Goal: Communication & Community: Participate in discussion

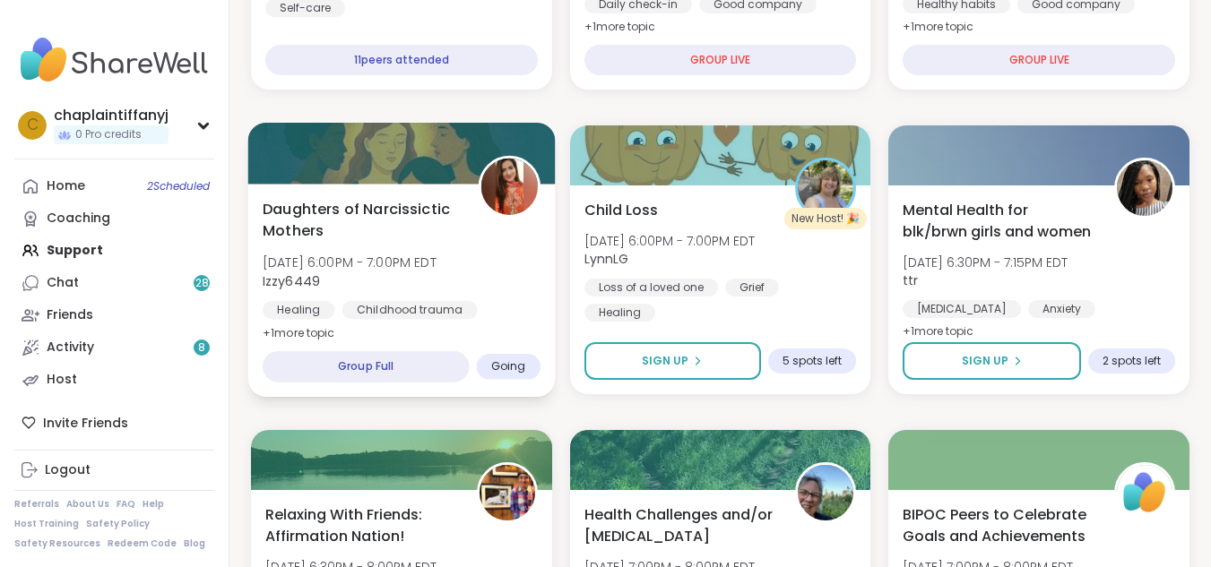
click at [372, 358] on div "Group Full" at bounding box center [366, 366] width 206 height 31
click at [521, 363] on span "Going" at bounding box center [508, 366] width 35 height 14
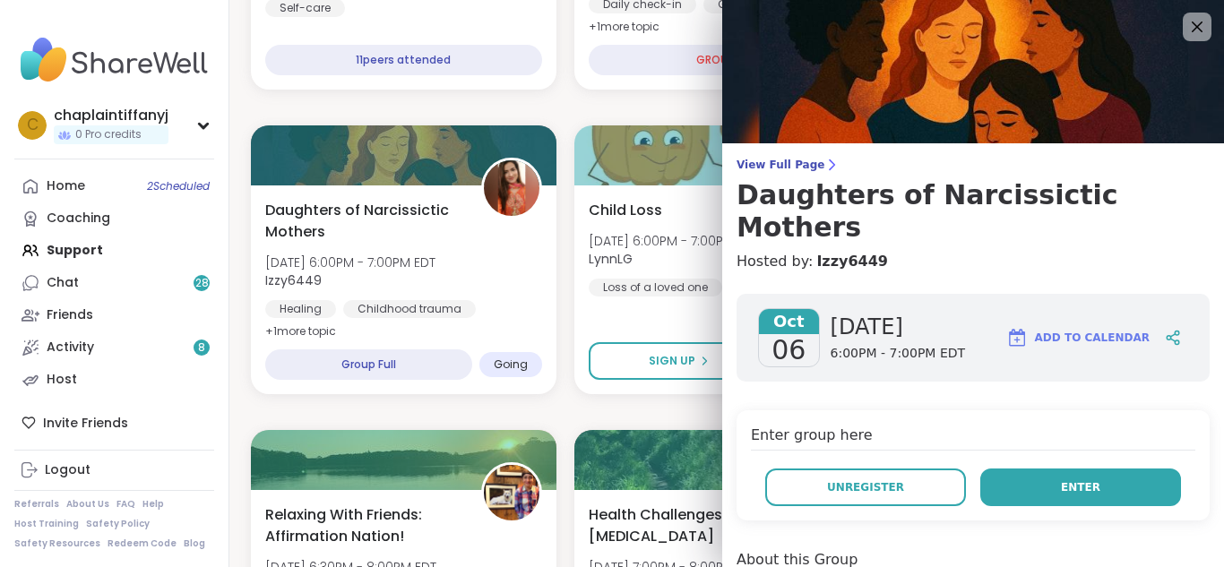
click at [1057, 469] on button "Enter" at bounding box center [1080, 488] width 201 height 38
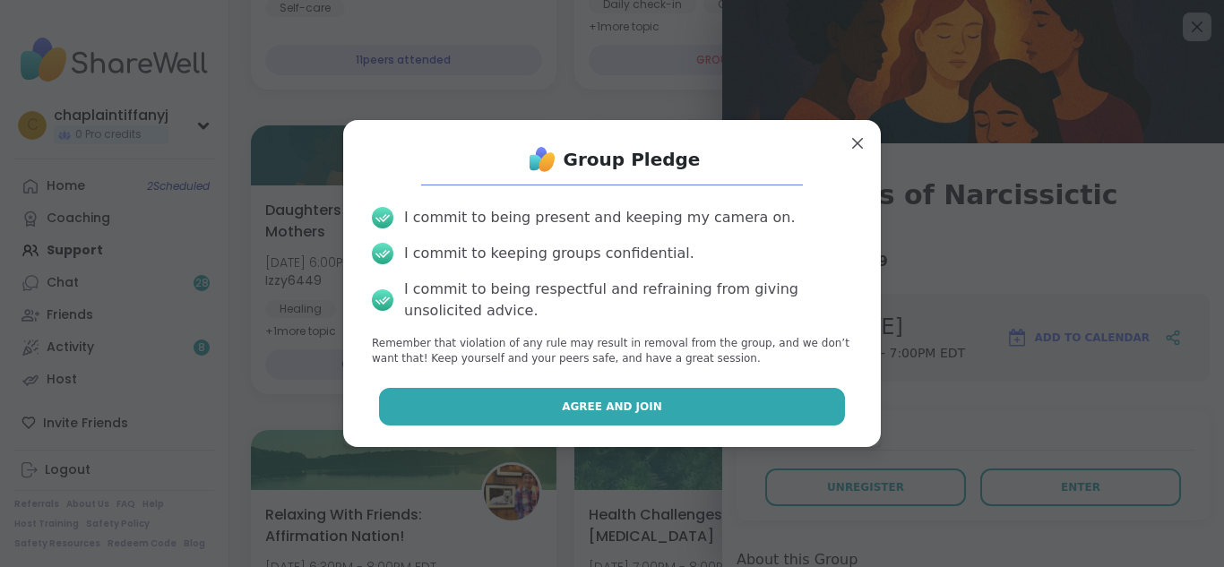
click at [756, 405] on button "Agree and Join" at bounding box center [612, 407] width 467 height 38
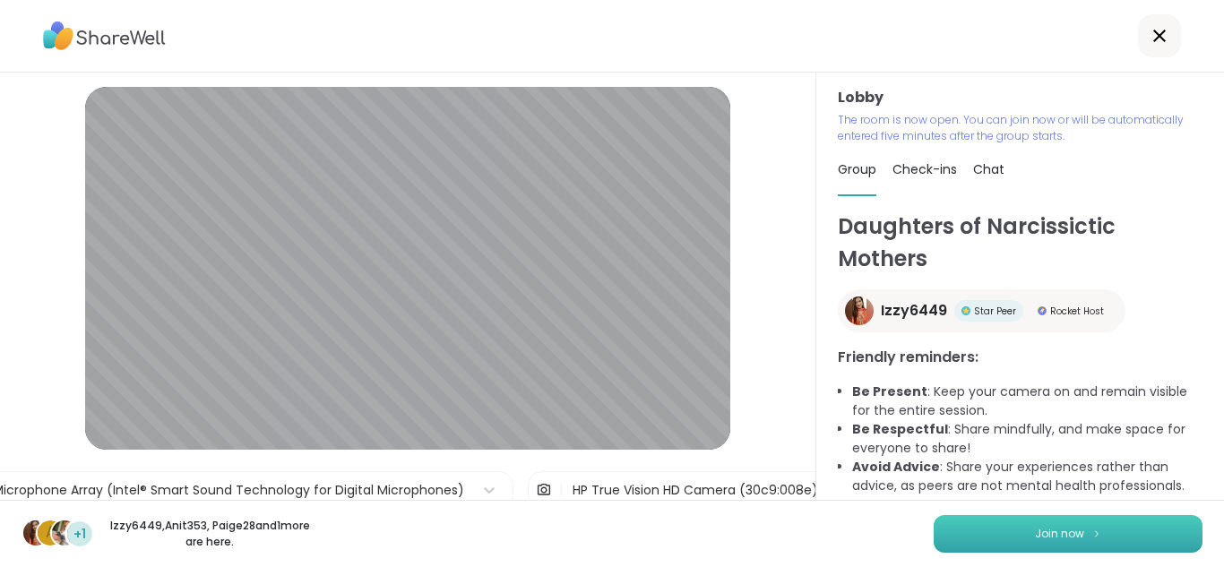
click at [1040, 534] on span "Join now" at bounding box center [1059, 534] width 49 height 16
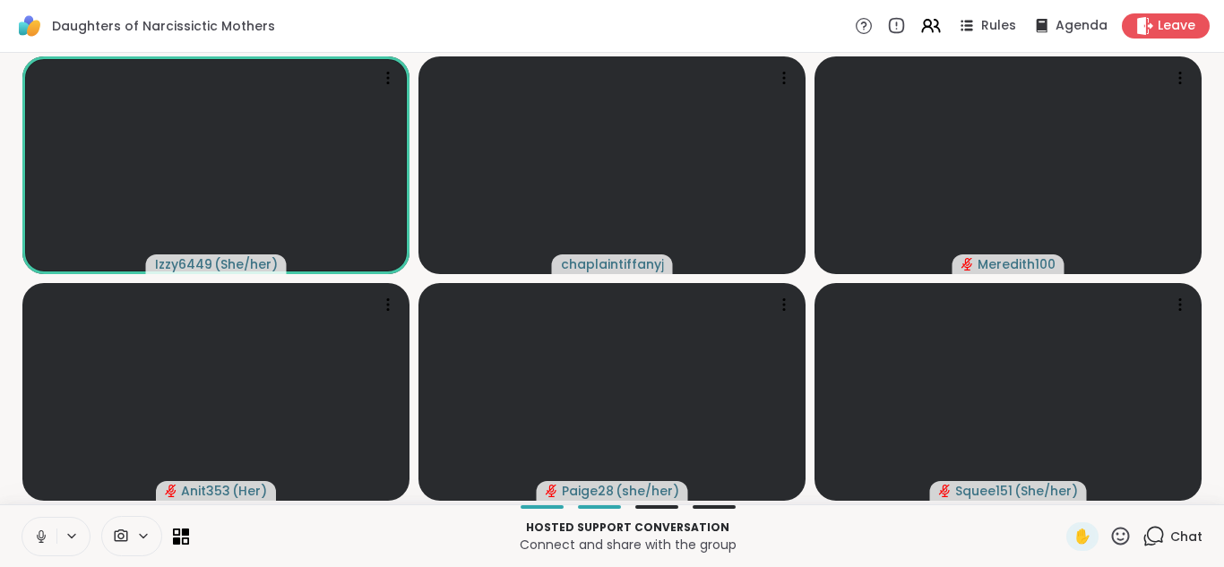
click at [37, 529] on icon at bounding box center [41, 537] width 16 height 16
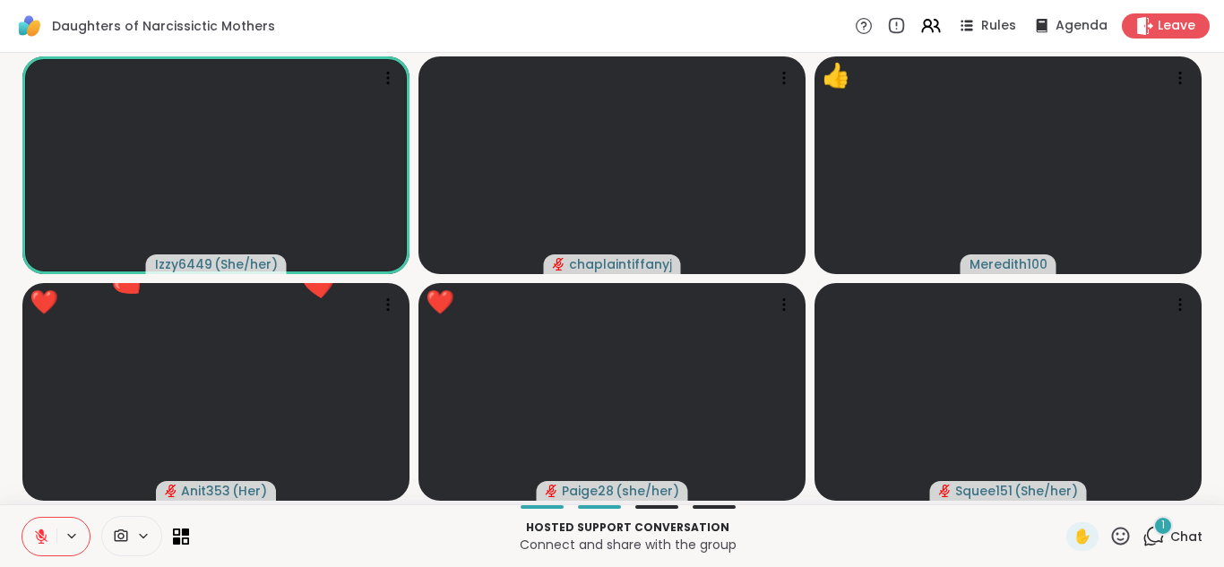
click at [34, 530] on icon at bounding box center [41, 537] width 16 height 16
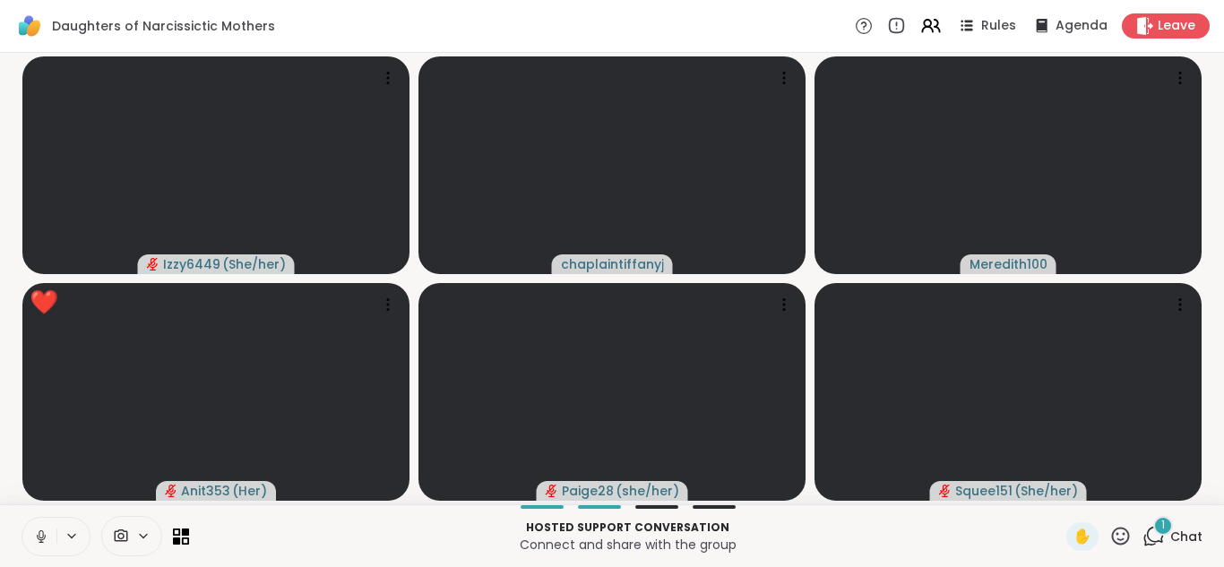
click at [34, 530] on icon at bounding box center [41, 537] width 16 height 16
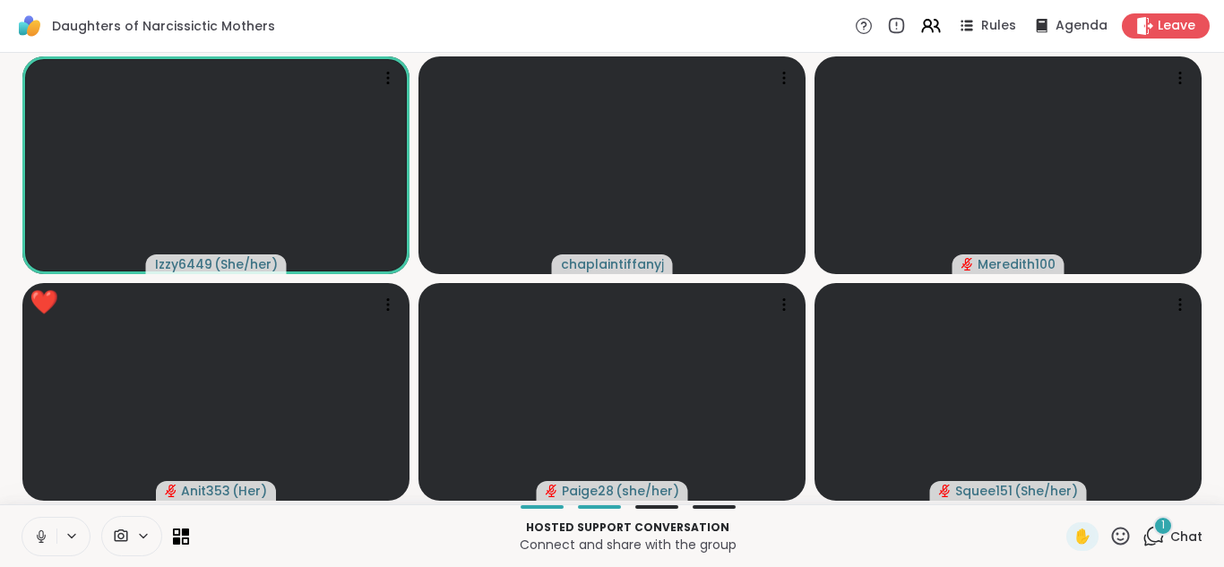
click at [45, 531] on icon at bounding box center [41, 537] width 16 height 16
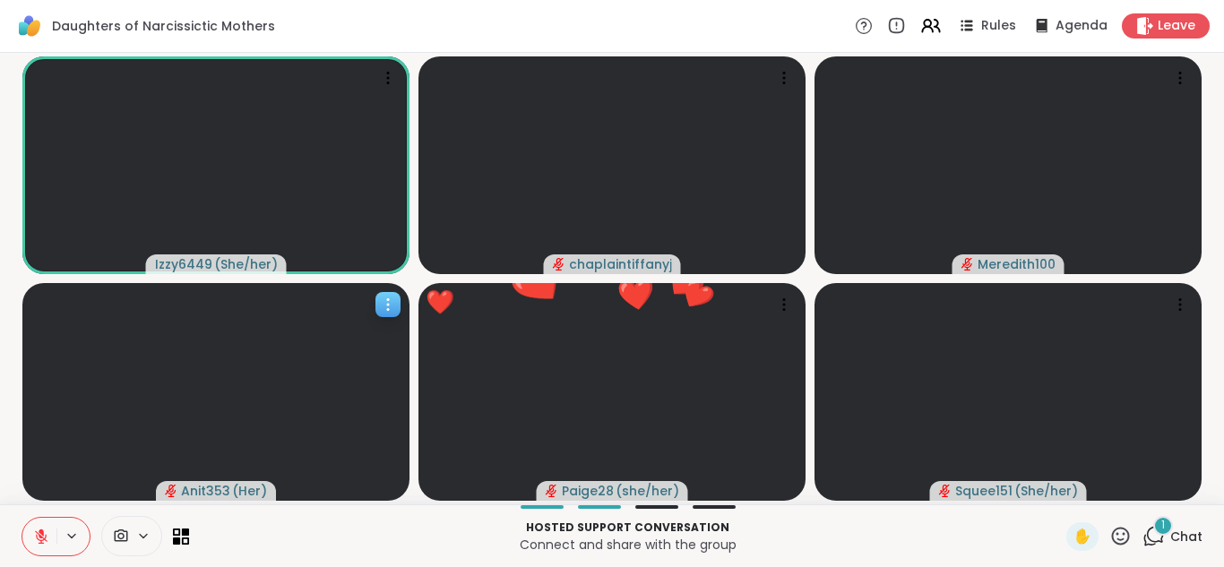
click at [141, 413] on video at bounding box center [215, 392] width 387 height 218
click at [1109, 535] on icon at bounding box center [1120, 536] width 22 height 22
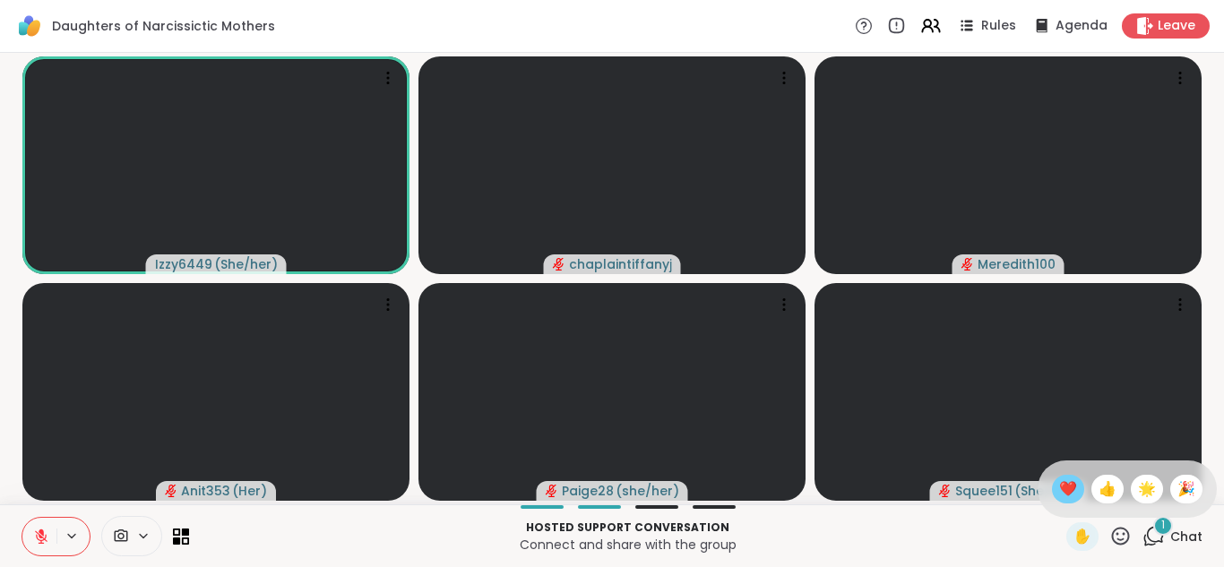
click at [1059, 494] on span "❤️" at bounding box center [1068, 489] width 18 height 22
click at [1045, 494] on span "( She/her )" at bounding box center [1046, 491] width 64 height 18
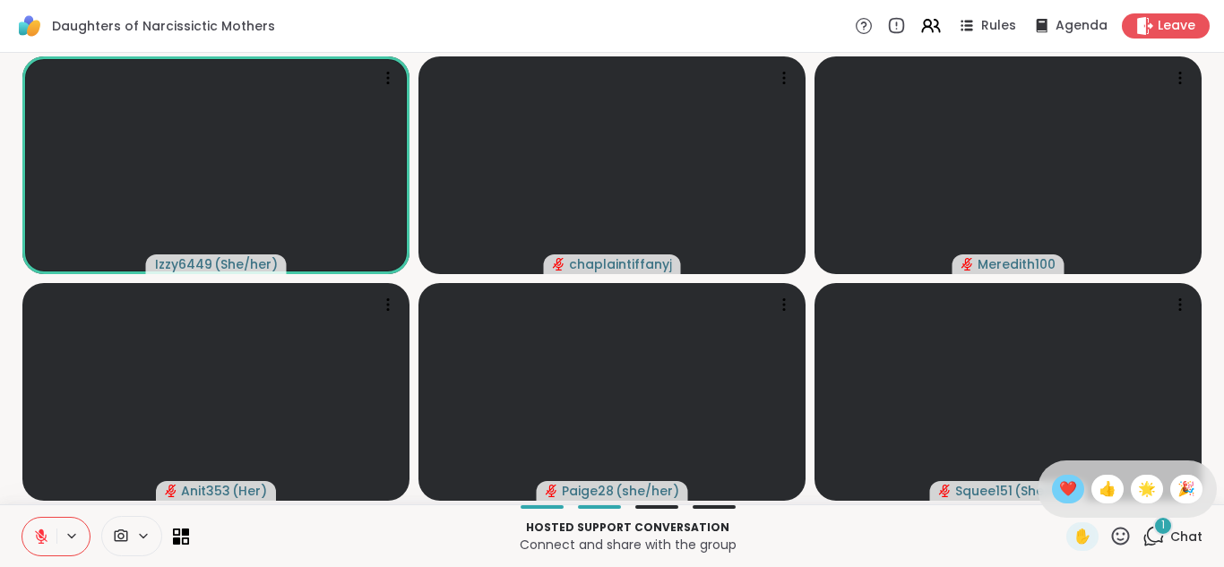
click at [1045, 494] on span "( She/her )" at bounding box center [1046, 491] width 64 height 18
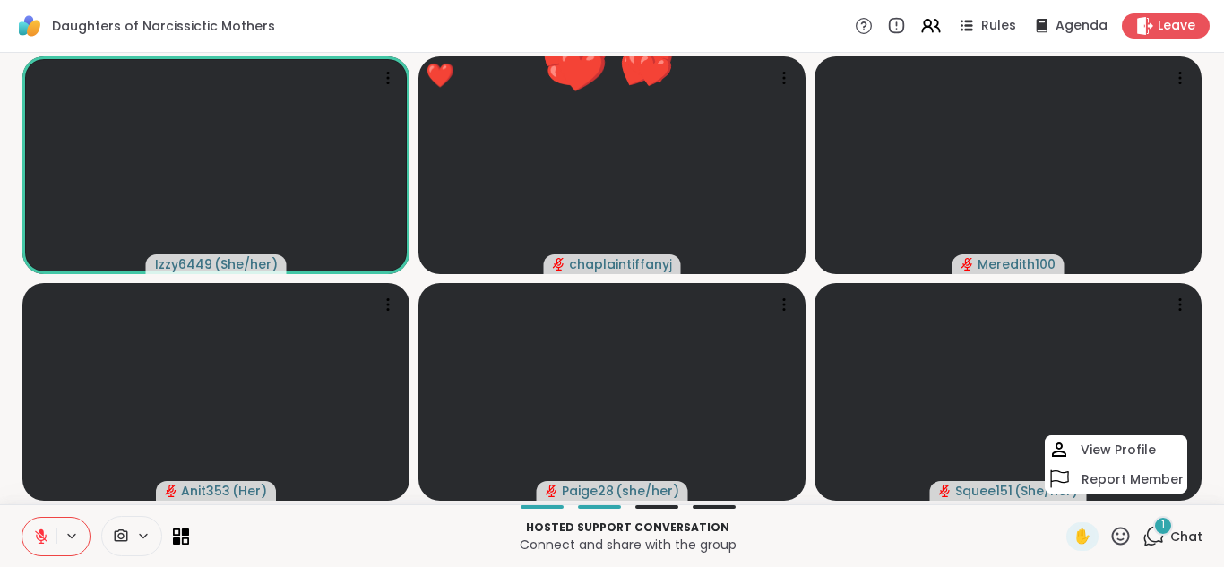
click at [1045, 494] on span "( She/her )" at bounding box center [1046, 491] width 64 height 18
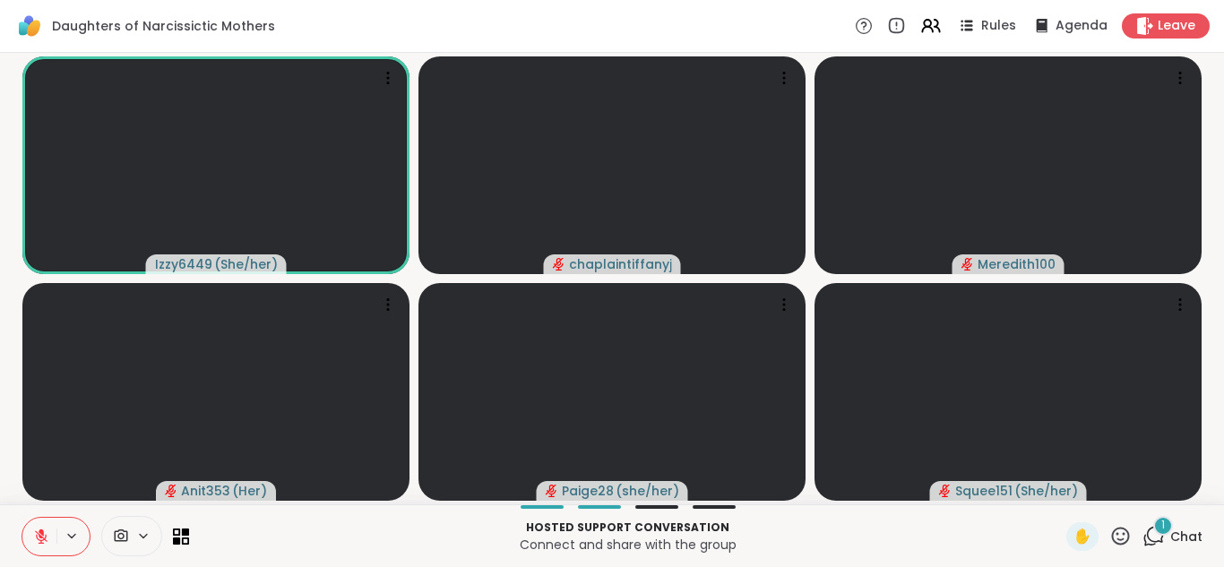
click at [1112, 530] on icon at bounding box center [1121, 536] width 18 height 18
click at [1099, 490] on span "👍" at bounding box center [1108, 489] width 18 height 22
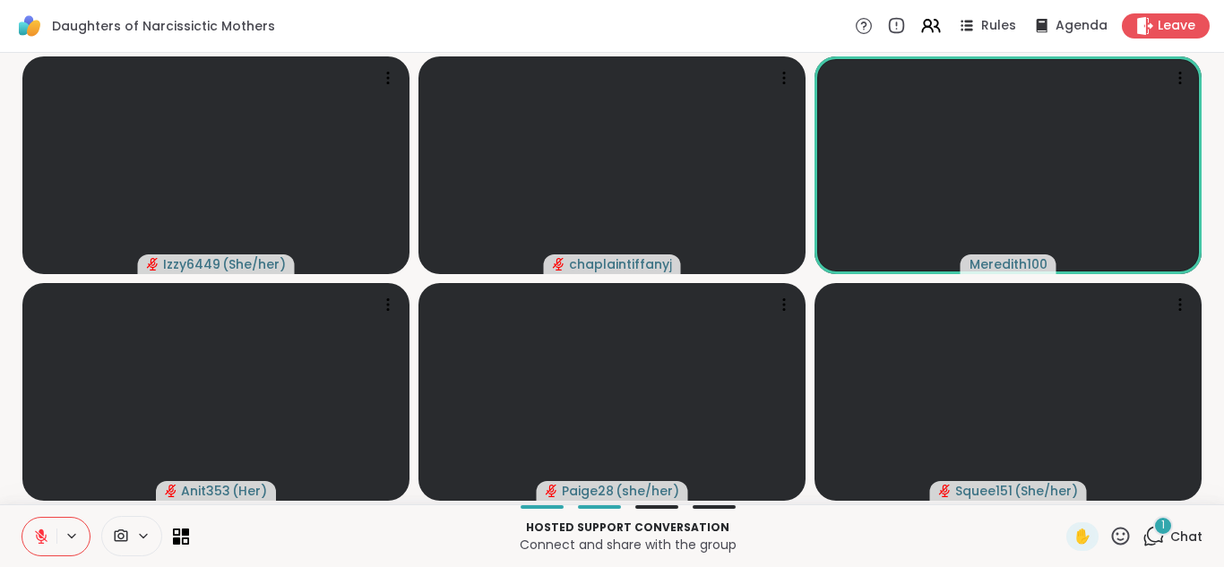
click at [1110, 523] on div "✋" at bounding box center [1098, 536] width 65 height 29
click at [1109, 530] on icon at bounding box center [1120, 536] width 22 height 22
click at [1099, 484] on span "👍" at bounding box center [1108, 489] width 18 height 22
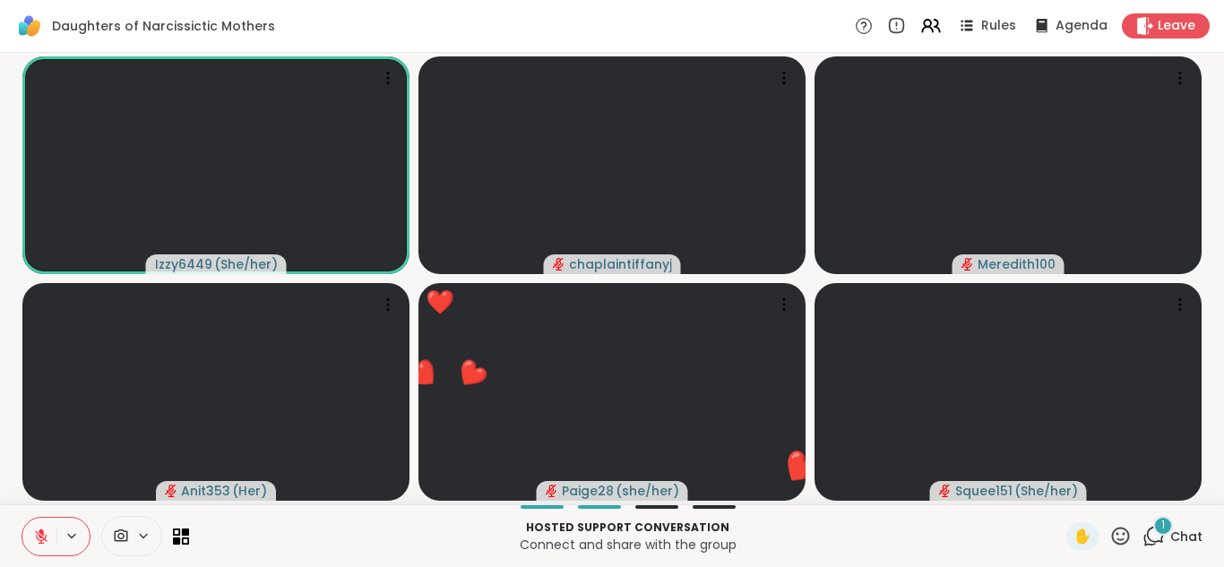
click at [1109, 530] on icon at bounding box center [1120, 536] width 22 height 22
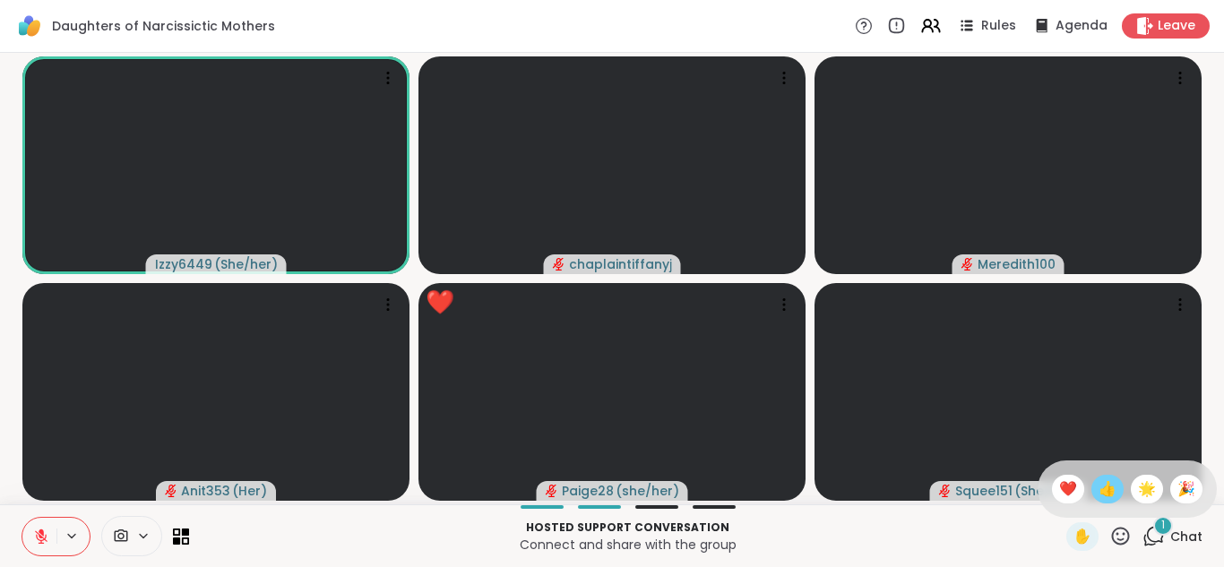
click at [1099, 480] on span "👍" at bounding box center [1108, 489] width 18 height 22
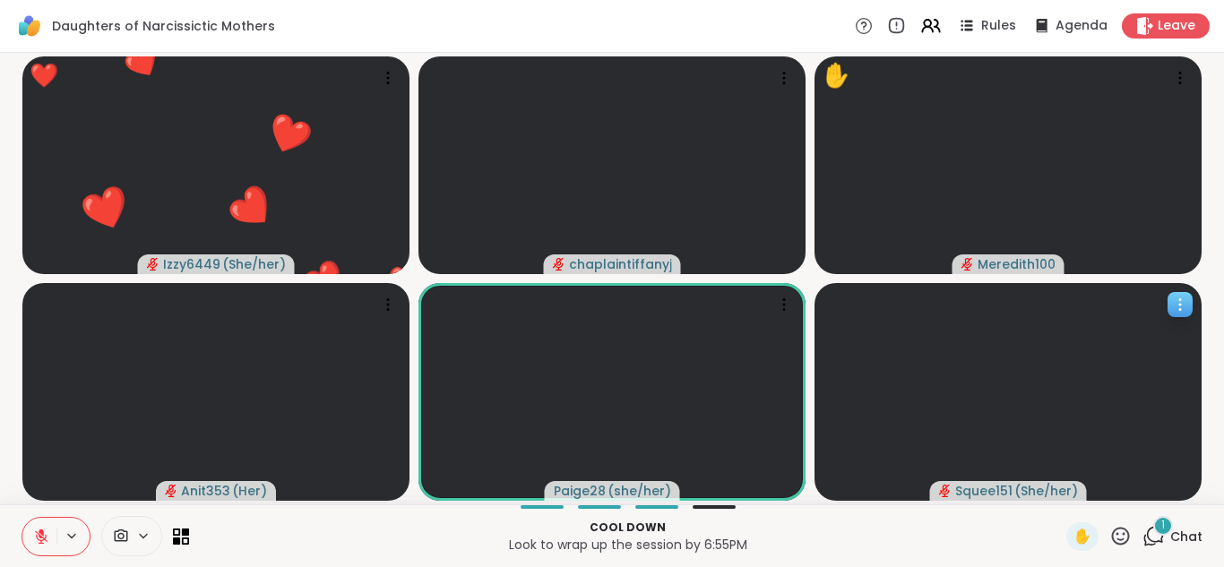
scroll to position [0, 13]
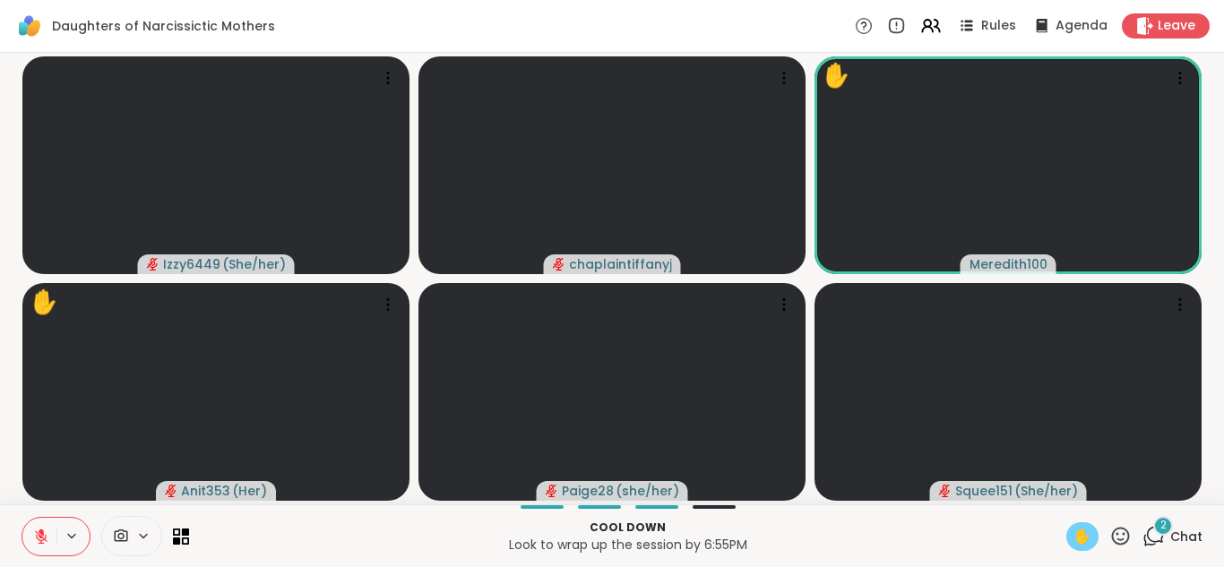
click at [1073, 530] on span "✋" at bounding box center [1082, 537] width 18 height 22
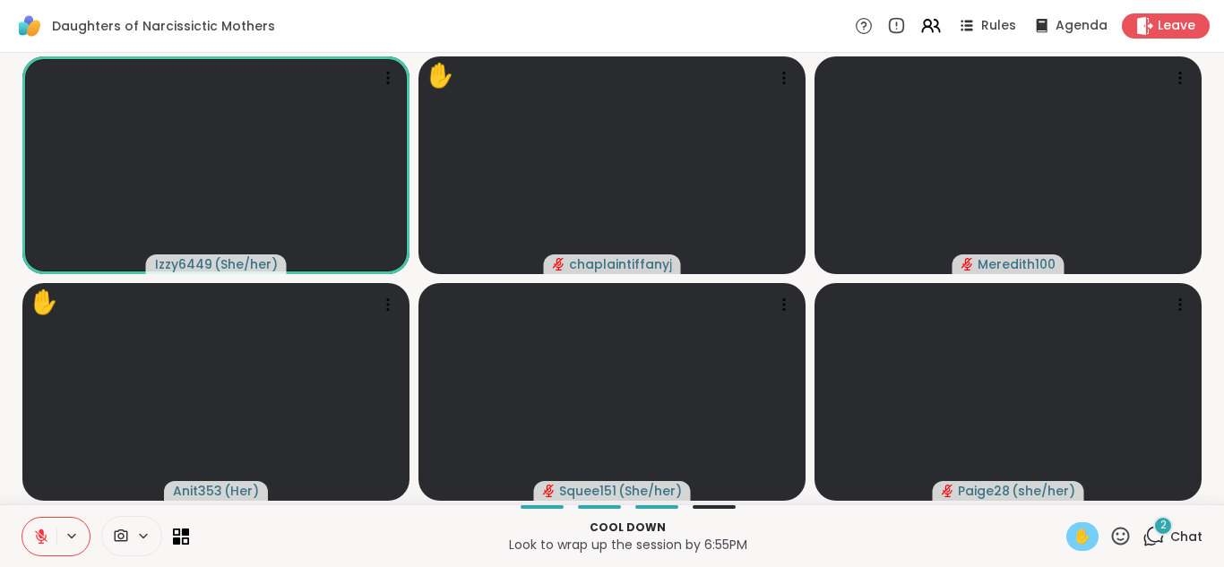
click at [39, 531] on icon at bounding box center [41, 532] width 5 height 7
click at [33, 534] on icon at bounding box center [41, 537] width 16 height 16
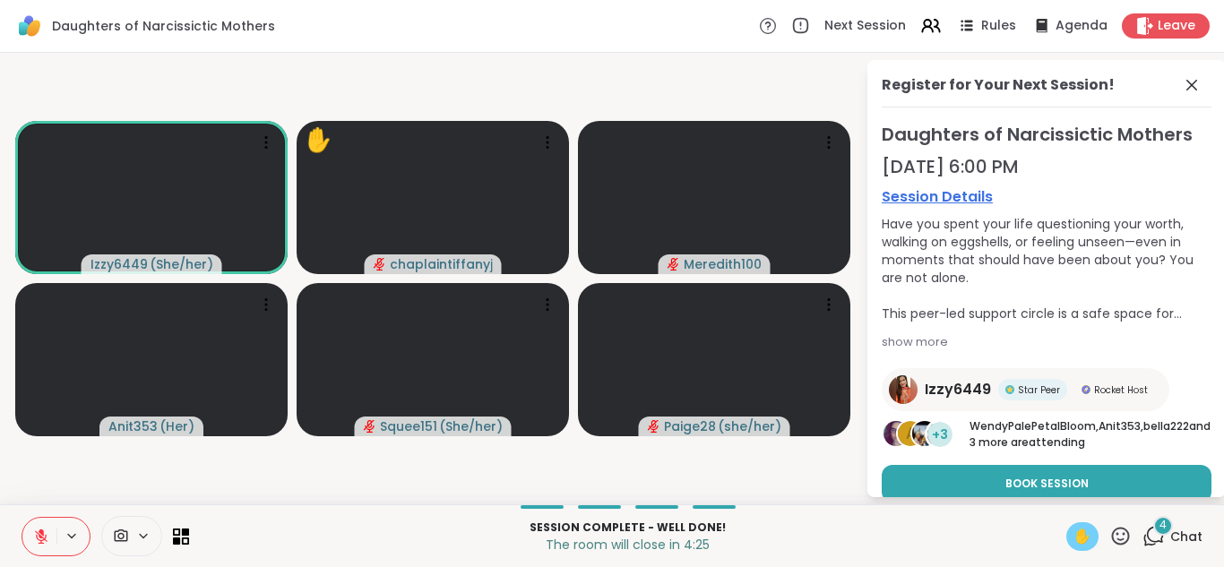
click at [1073, 536] on span "✋" at bounding box center [1082, 537] width 18 height 22
click at [1140, 36] on div "Leave" at bounding box center [1166, 26] width 92 height 26
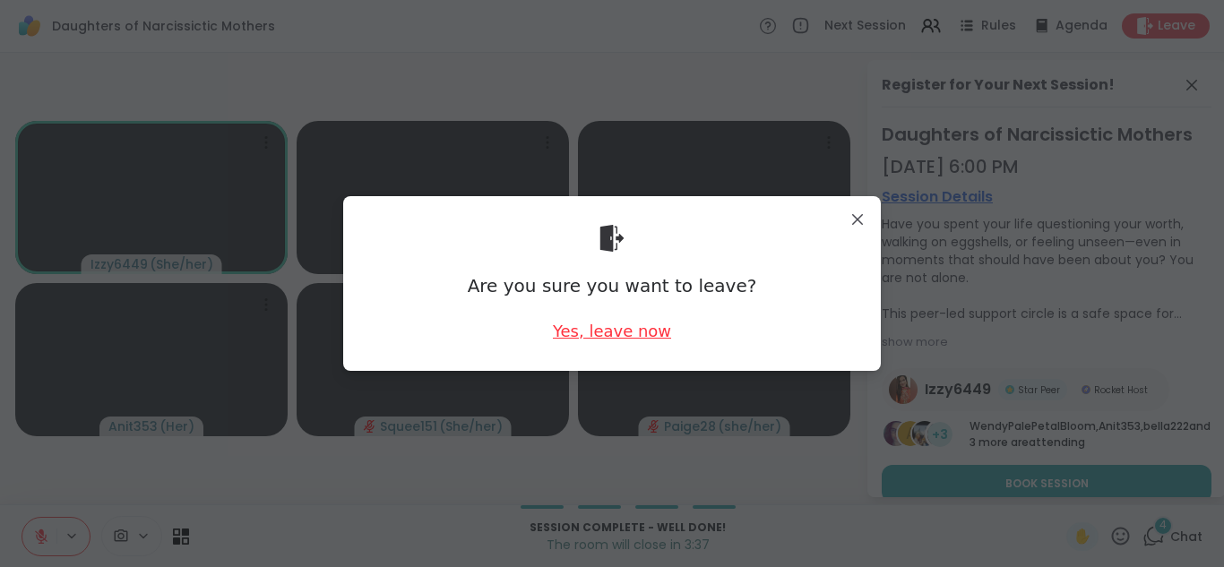
click at [625, 324] on div "Yes, leave now" at bounding box center [612, 331] width 118 height 22
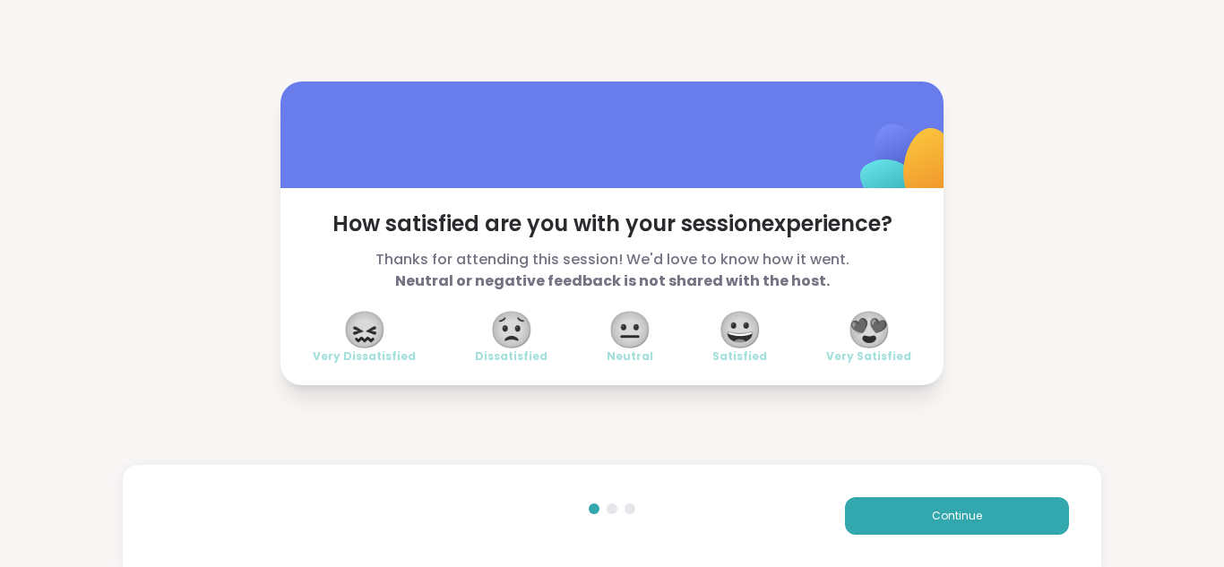
click at [735, 329] on span "😀" at bounding box center [740, 330] width 45 height 32
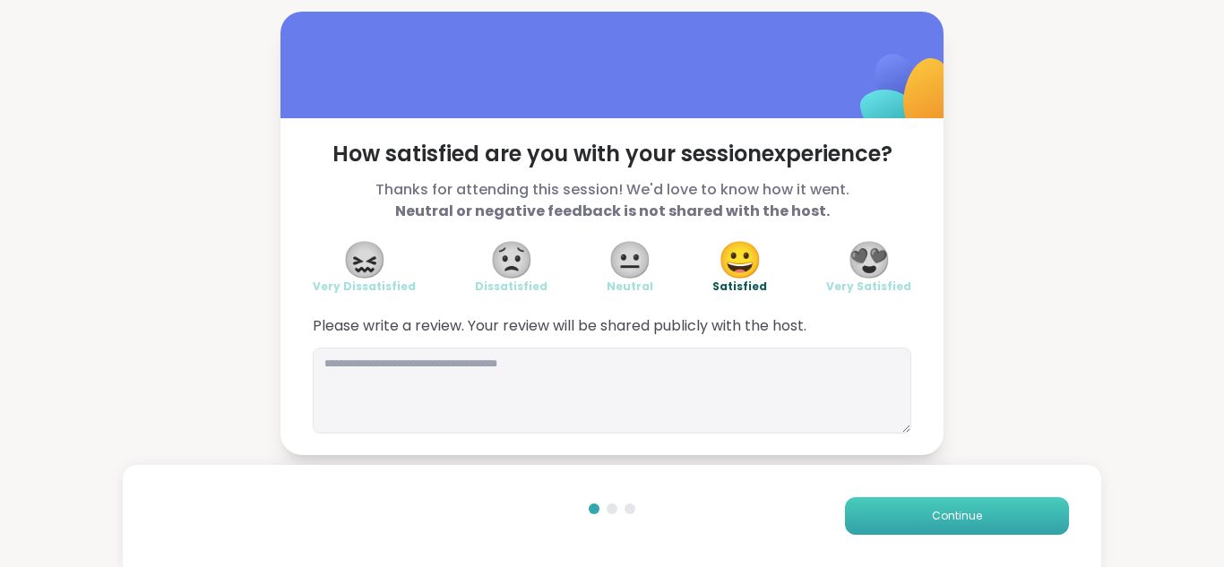
click at [932, 509] on span "Continue" at bounding box center [957, 516] width 50 height 16
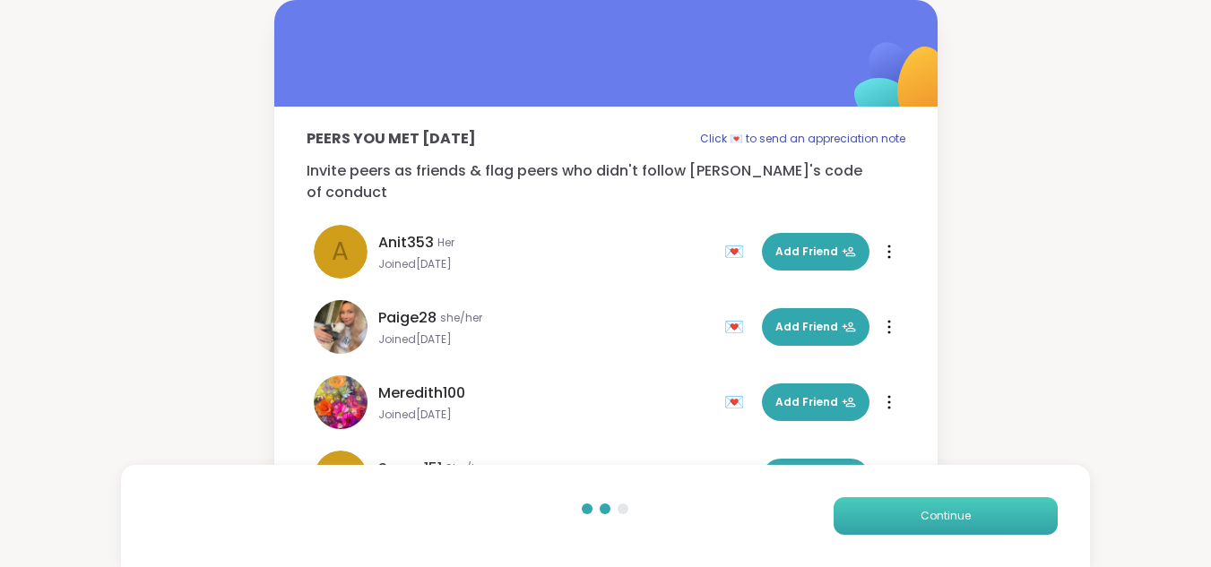
click at [917, 511] on button "Continue" at bounding box center [945, 516] width 224 height 38
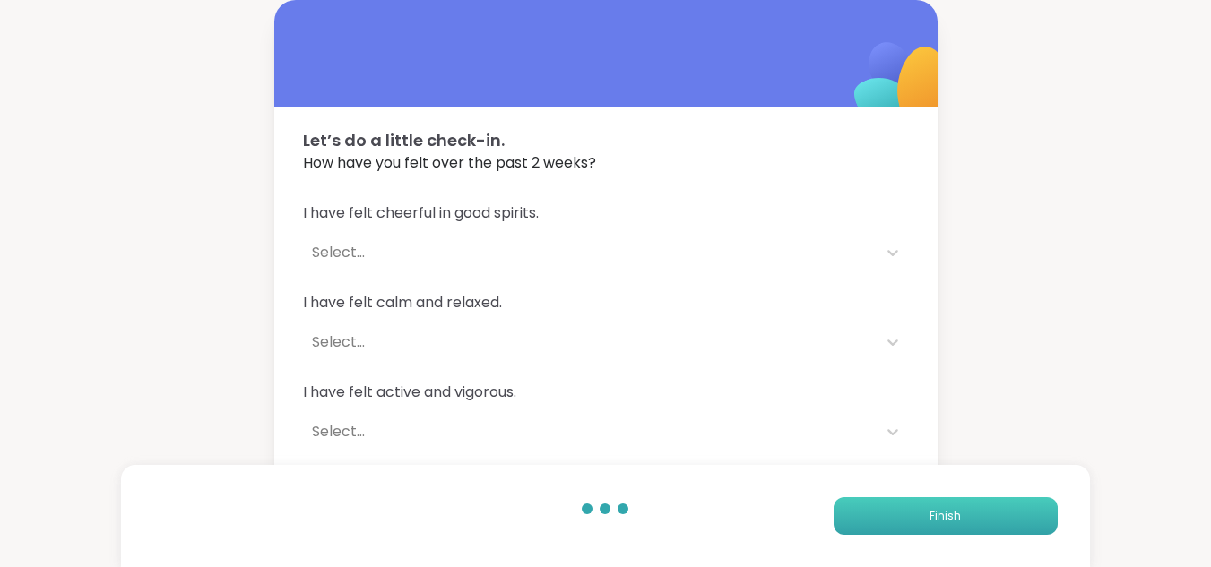
click at [929, 505] on button "Finish" at bounding box center [945, 516] width 224 height 38
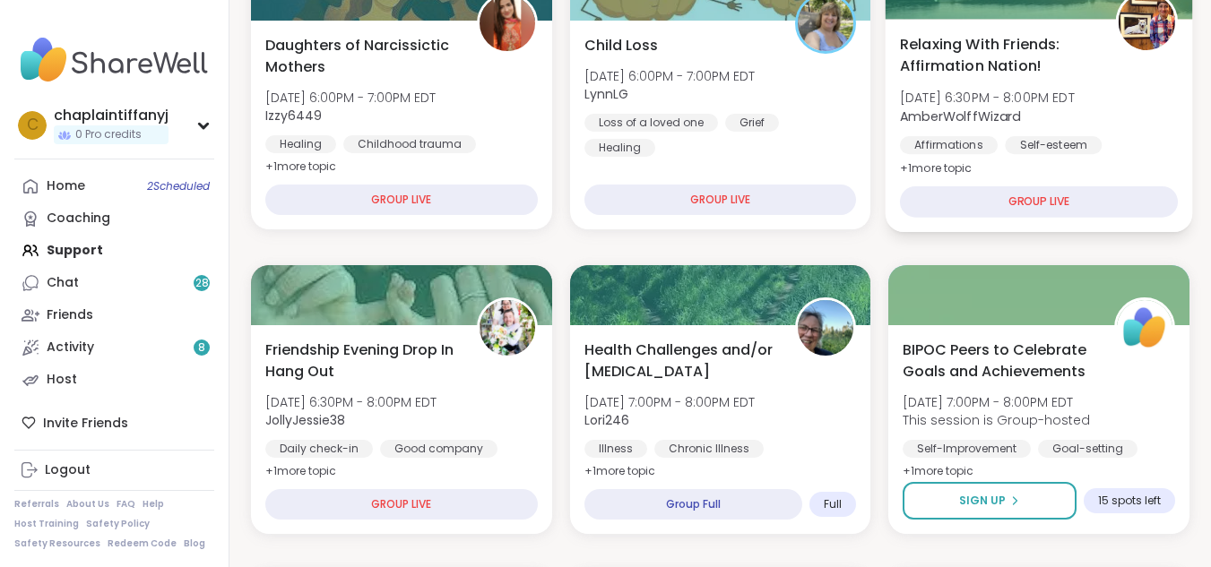
scroll to position [431, 0]
